Goal: Communication & Community: Answer question/provide support

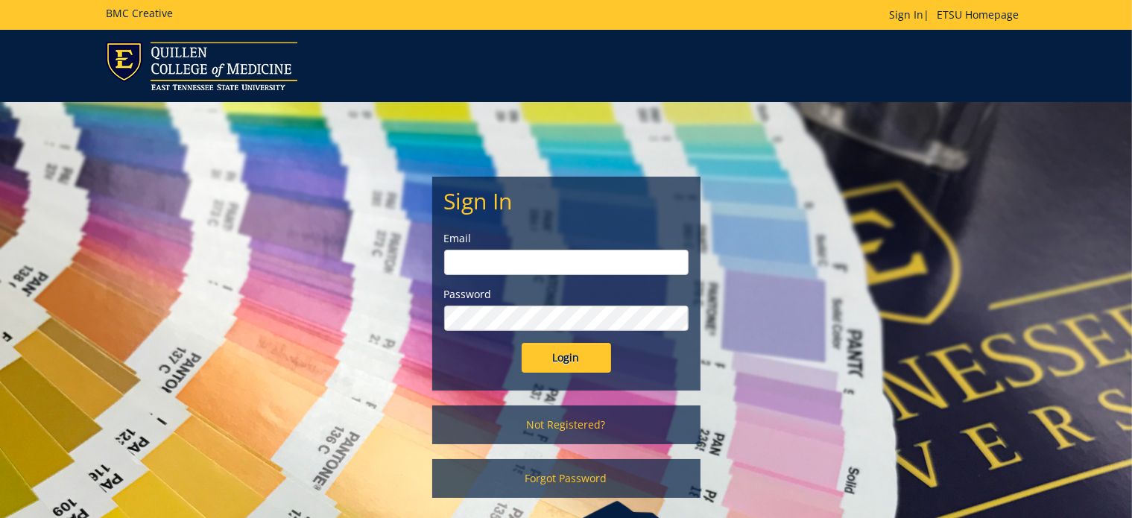
type input "[EMAIL_ADDRESS][DOMAIN_NAME]"
click at [587, 354] on input "Login" at bounding box center [565, 358] width 89 height 30
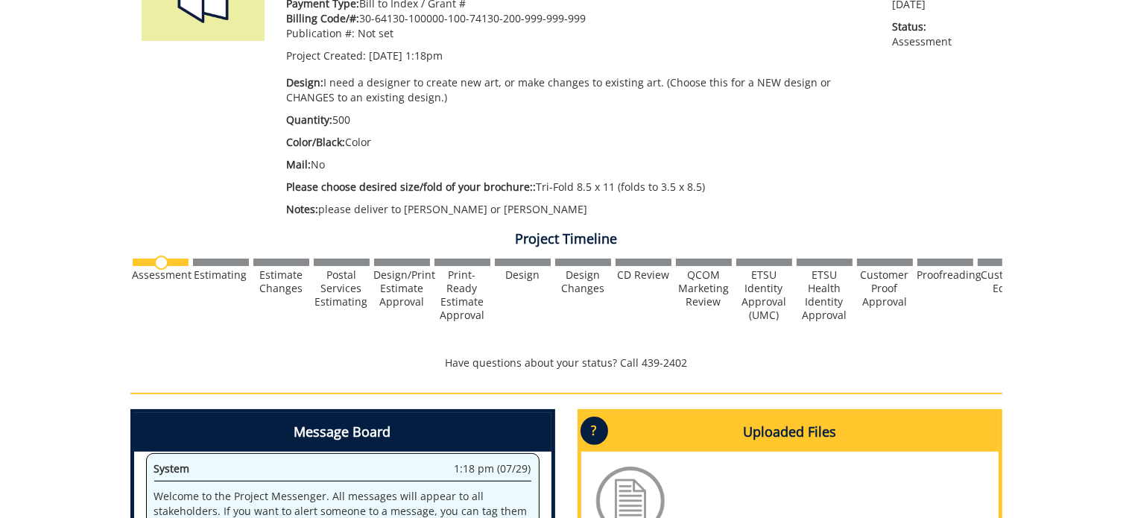
scroll to position [397, 0]
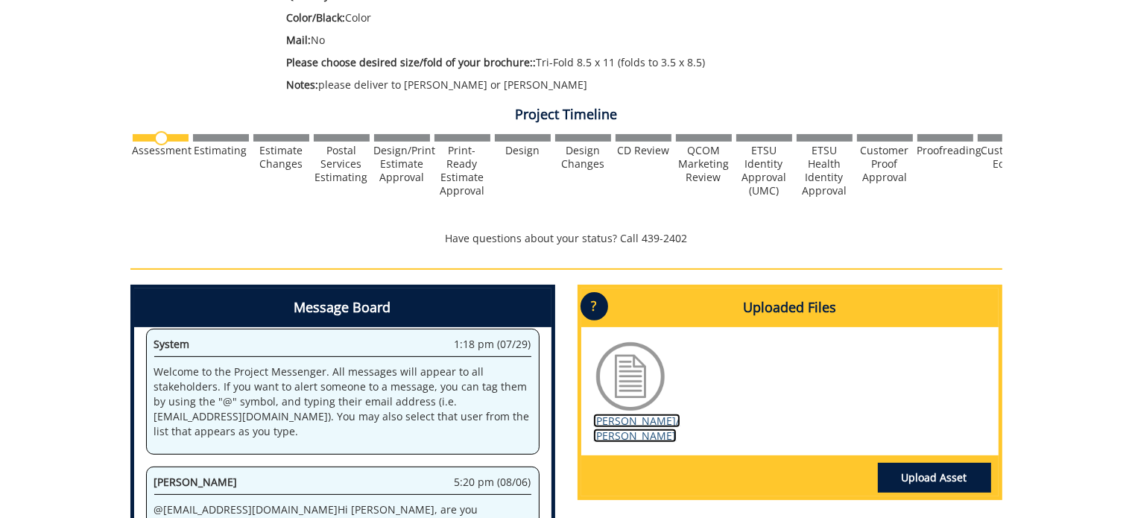
click at [623, 432] on link "[PERSON_NAME]/ [PERSON_NAME]" at bounding box center [636, 427] width 87 height 29
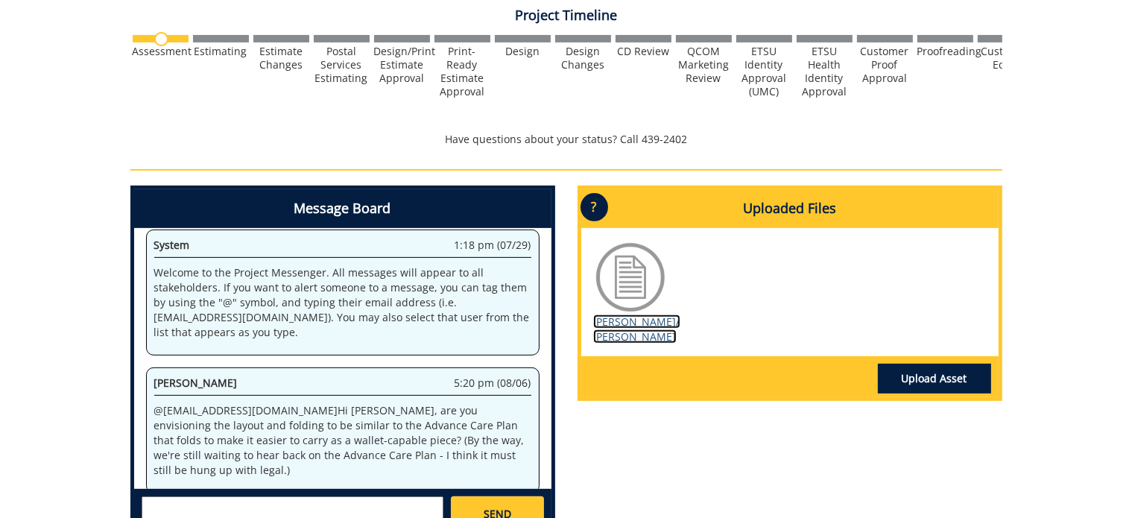
scroll to position [521, 0]
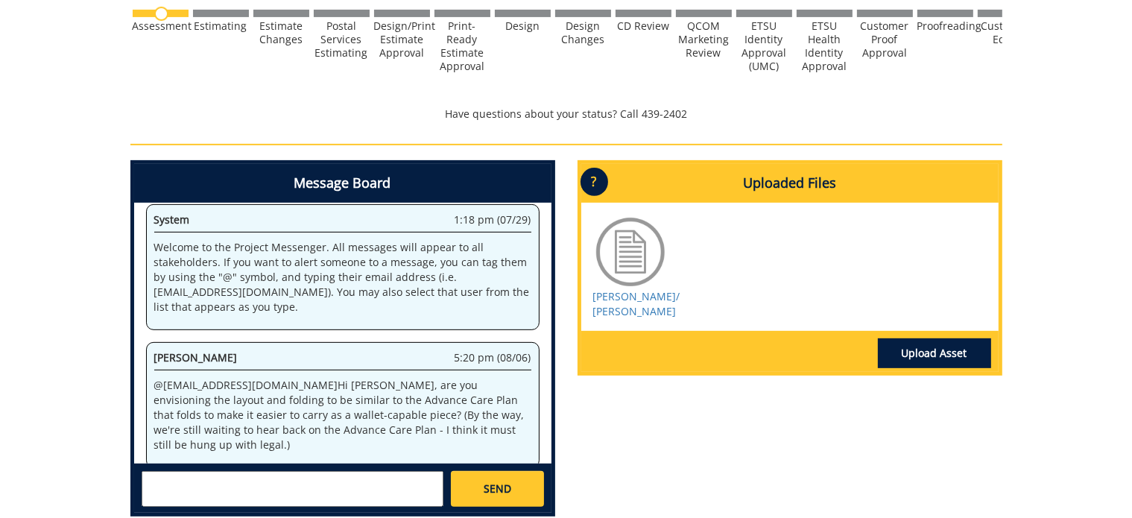
click at [369, 495] on textarea at bounding box center [293, 489] width 302 height 36
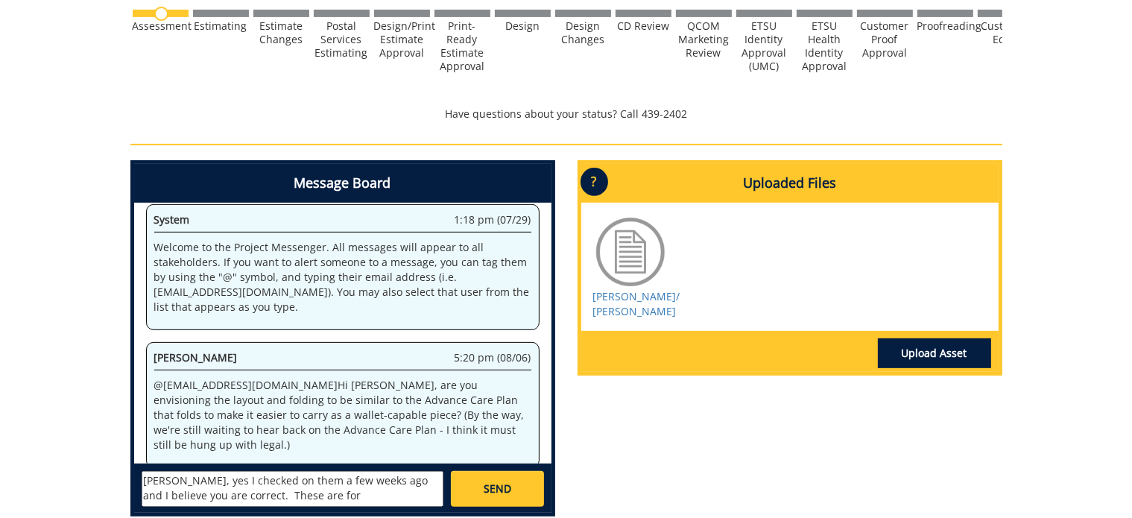
scroll to position [11, 0]
type textarea "[PERSON_NAME], yes I checked on them a few weeks ago and I believe you are corr…"
click at [483, 482] on span "SEND" at bounding box center [497, 488] width 28 height 15
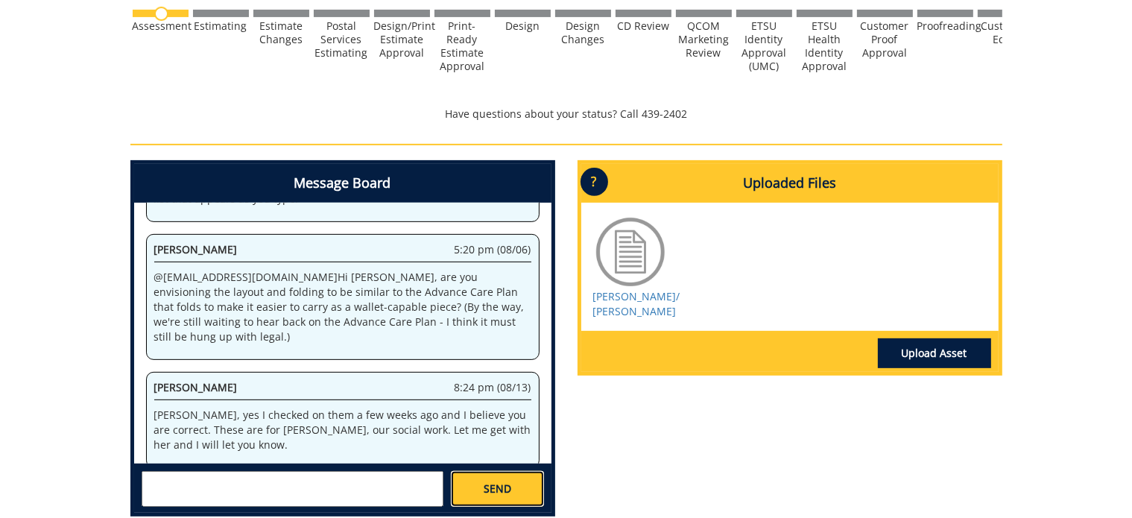
scroll to position [853, 0]
